Goal: Find contact information: Find contact information

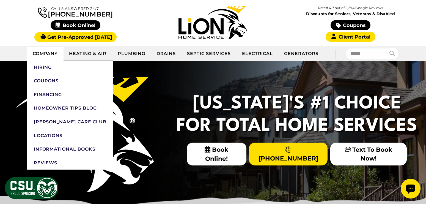
scroll to position [56, 0]
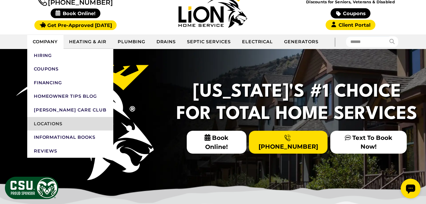
click at [45, 124] on link "Locations" at bounding box center [70, 124] width 86 height 14
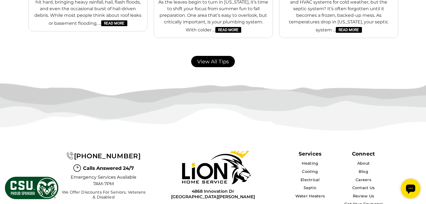
scroll to position [1217, 0]
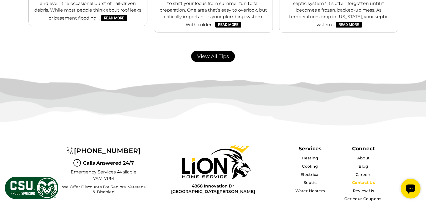
click at [364, 180] on link "Contact Us" at bounding box center [363, 182] width 23 height 5
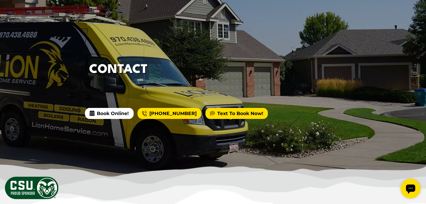
click at [229, 113] on link "Text To Book Now!" at bounding box center [236, 113] width 62 height 11
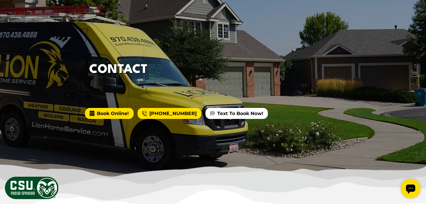
click at [112, 113] on span "Book Online!" at bounding box center [109, 113] width 48 height 11
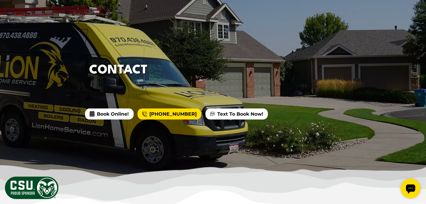
scroll to position [112, 0]
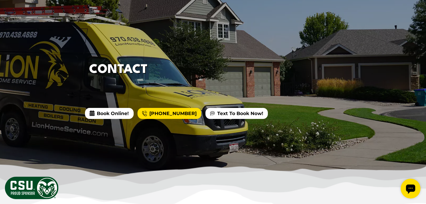
click at [408, 189] on icon "Open chat widget" at bounding box center [410, 188] width 9 height 9
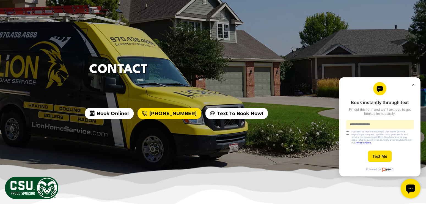
click at [414, 84] on button "×" at bounding box center [411, 83] width 3 height 2
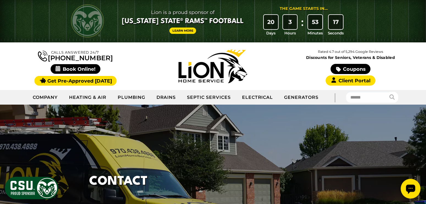
scroll to position [0, 0]
